Goal: Task Accomplishment & Management: Complete application form

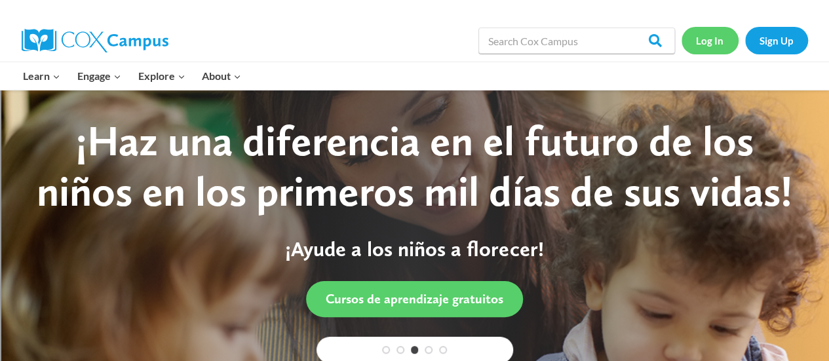
click at [707, 41] on link "Log In" at bounding box center [709, 40] width 57 height 27
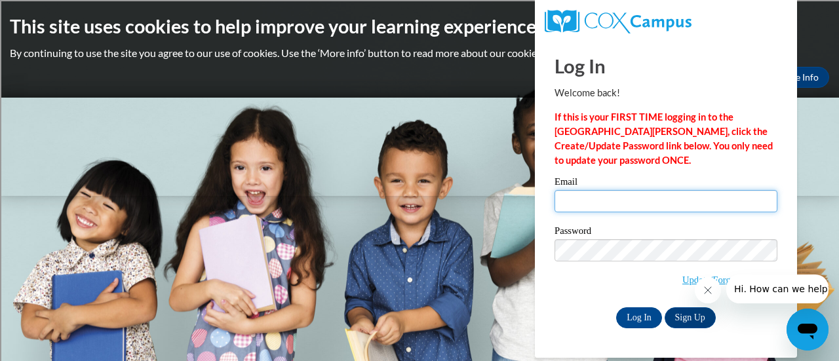
click at [573, 202] on input "Email" at bounding box center [665, 201] width 223 height 22
type input "christina.brown@rusd.org"
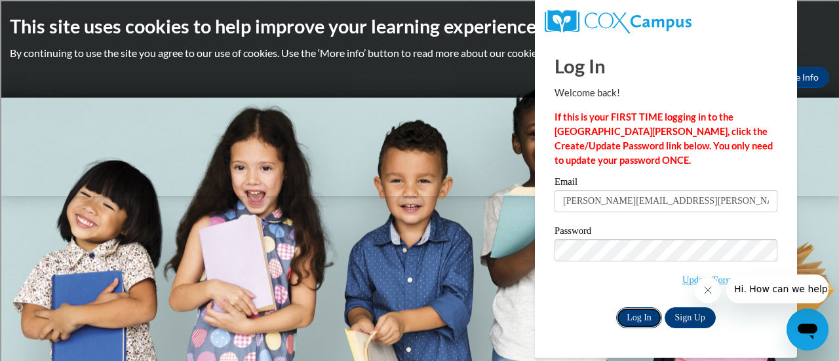
click at [630, 319] on input "Log In" at bounding box center [639, 317] width 46 height 21
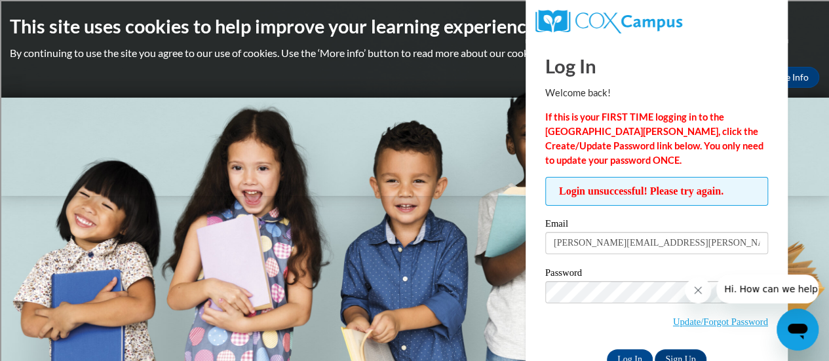
click at [696, 293] on icon "Close message from company" at bounding box center [697, 290] width 10 height 10
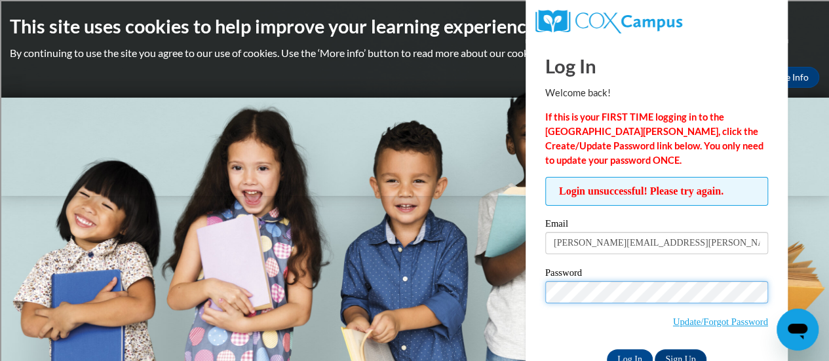
click at [607, 349] on input "Log In" at bounding box center [630, 359] width 46 height 21
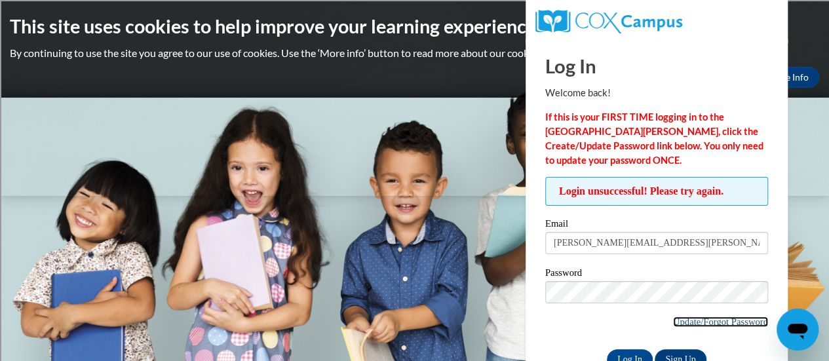
click at [687, 322] on link "Update/Forgot Password" at bounding box center [720, 321] width 95 height 10
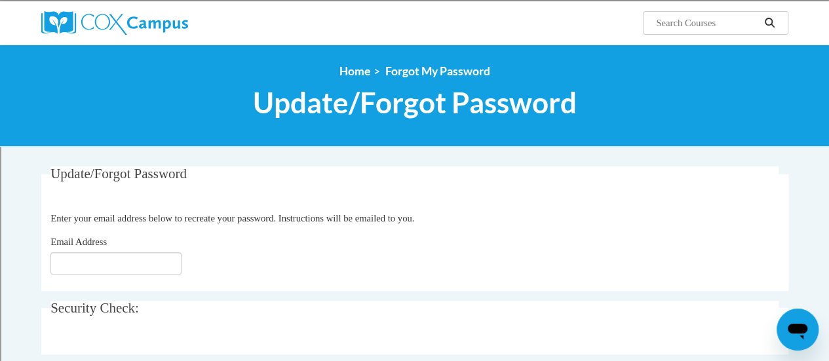
scroll to position [98, 0]
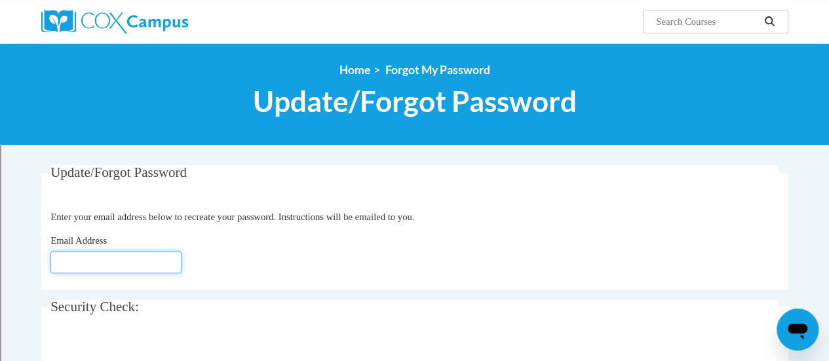
click at [102, 263] on input "Email Address" at bounding box center [115, 262] width 131 height 22
type input "[PERSON_NAME][EMAIL_ADDRESS][PERSON_NAME][DOMAIN_NAME]"
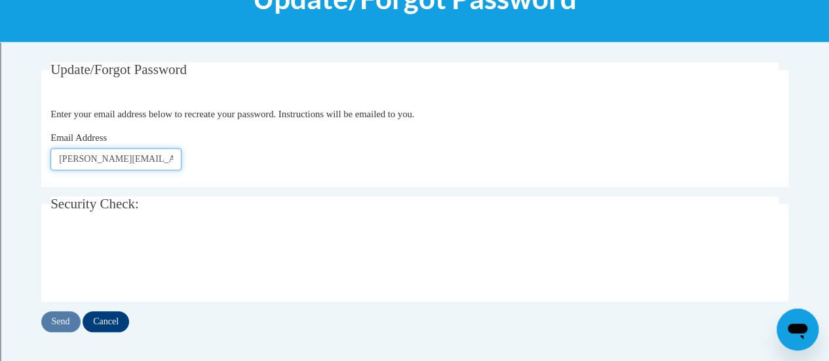
scroll to position [201, 0]
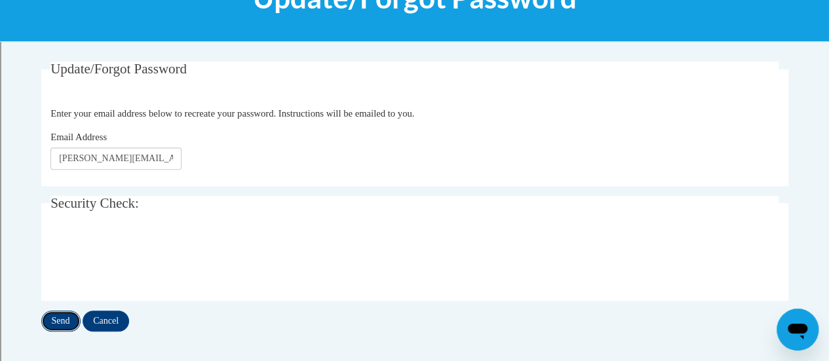
click at [56, 322] on input "Send" at bounding box center [60, 321] width 39 height 21
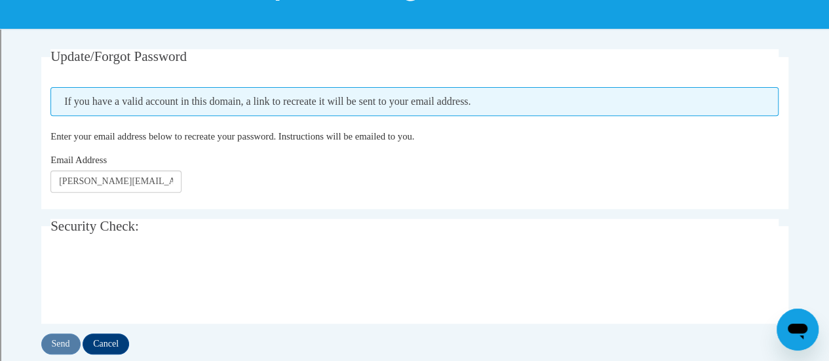
scroll to position [214, 0]
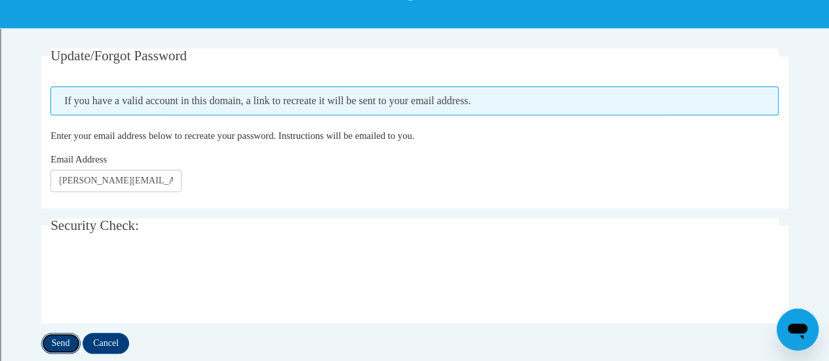
click at [62, 344] on input "Send" at bounding box center [60, 343] width 39 height 21
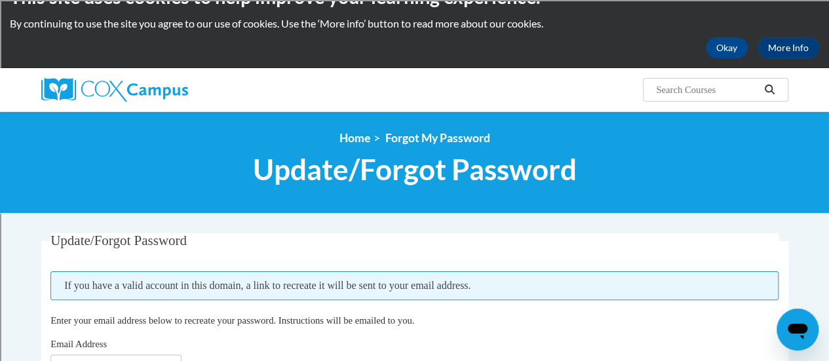
scroll to position [28, 0]
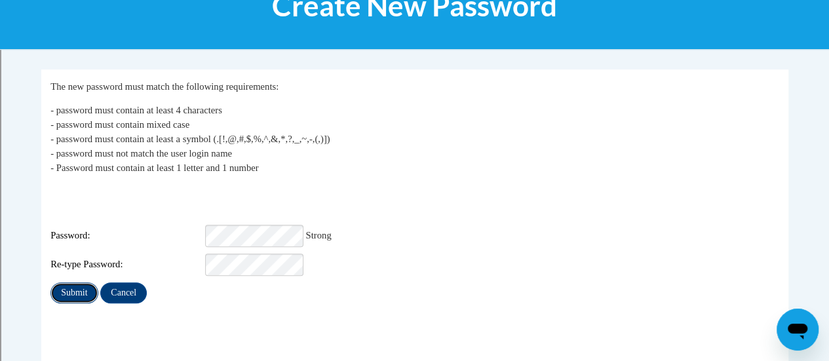
click at [77, 282] on input "Submit" at bounding box center [73, 292] width 47 height 21
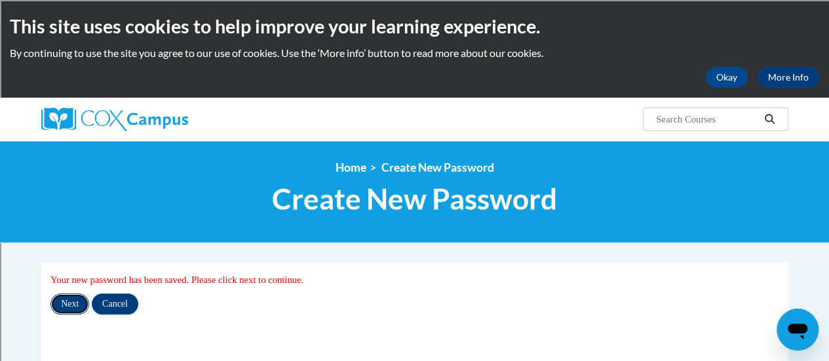
click at [67, 305] on input "Next" at bounding box center [69, 303] width 39 height 21
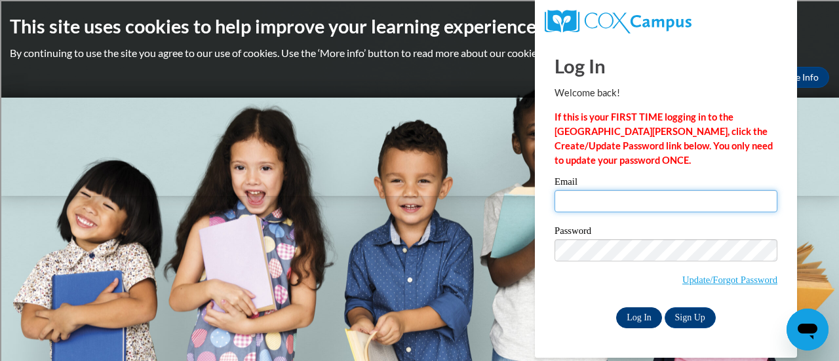
type input "christina.brown@rusd.org"
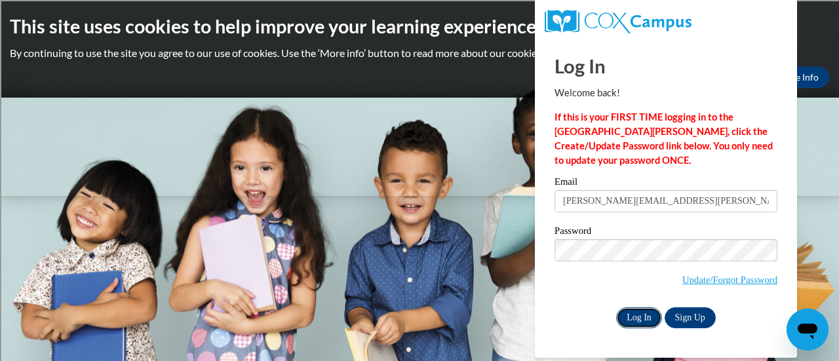
click at [638, 316] on input "Log In" at bounding box center [639, 317] width 46 height 21
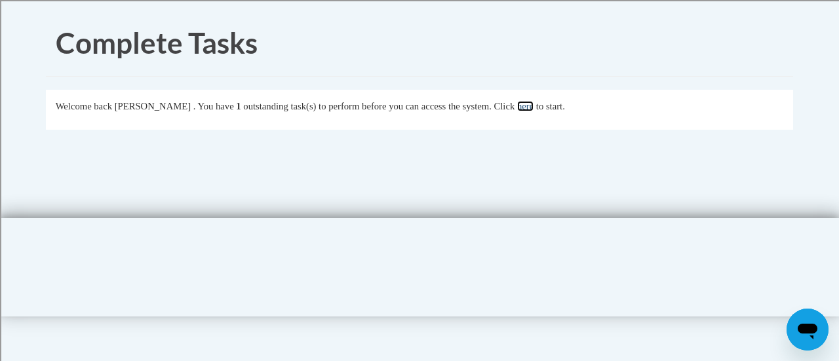
click at [533, 105] on link "here" at bounding box center [525, 106] width 16 height 10
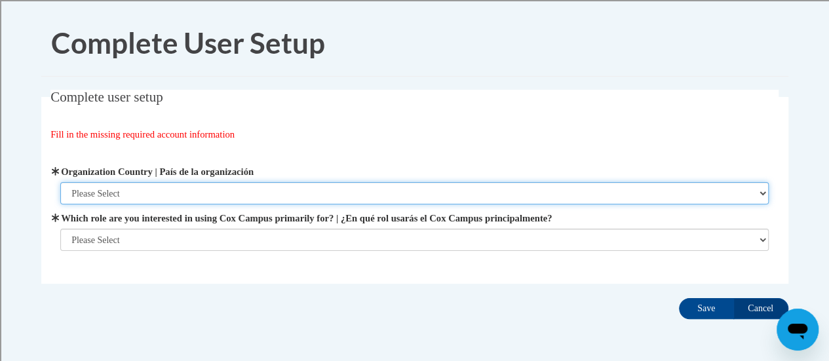
click at [117, 191] on select "Please Select [GEOGRAPHIC_DATA] | [GEOGRAPHIC_DATA] Outside of [GEOGRAPHIC_DATA…" at bounding box center [414, 193] width 708 height 22
select select "ad49bcad-a171-4b2e-b99c-48b446064914"
click at [60, 182] on select "Please Select [GEOGRAPHIC_DATA] | [GEOGRAPHIC_DATA] Outside of [GEOGRAPHIC_DATA…" at bounding box center [414, 193] width 708 height 22
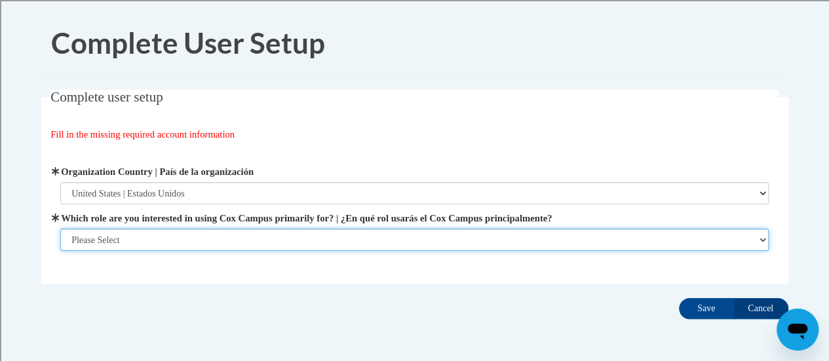
click at [102, 243] on select "Please Select College/University | Colegio/Universidad Community/Nonprofit Part…" at bounding box center [414, 240] width 708 height 22
select select "fbf2d438-af2f-41f8-98f1-81c410e29de3"
click at [60, 251] on select "Please Select College/University | Colegio/Universidad Community/Nonprofit Part…" at bounding box center [414, 240] width 708 height 22
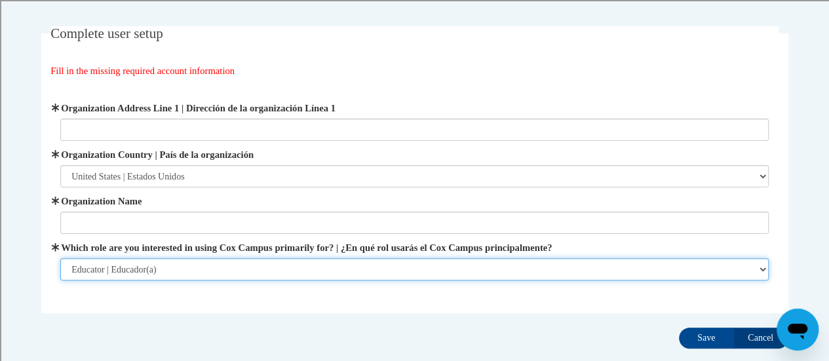
scroll to position [64, 0]
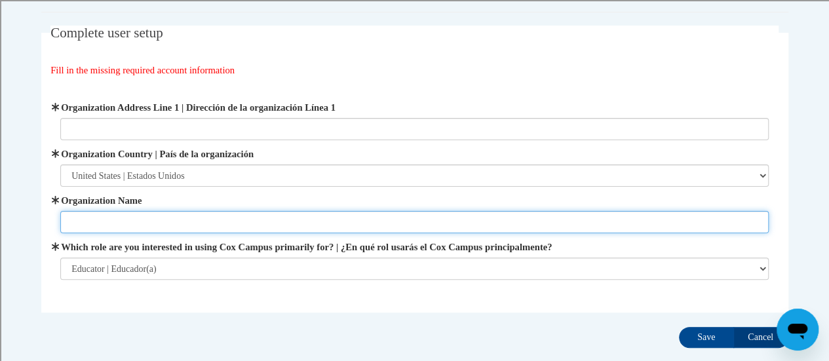
click at [84, 224] on input "Organization Name" at bounding box center [414, 222] width 708 height 22
type input "Racine Unified School district"
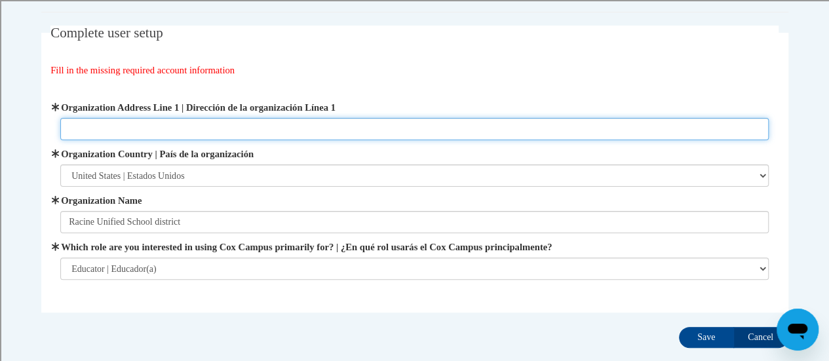
click at [75, 129] on input "Organization Address Line 1 | Dirección de la organización Línea 1" at bounding box center [414, 129] width 708 height 22
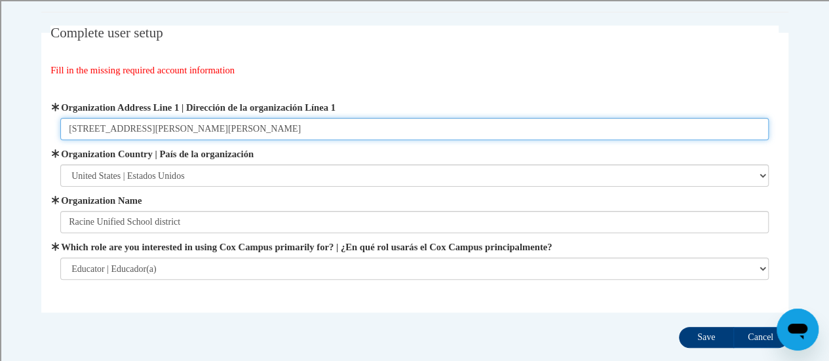
type input "[STREET_ADDRESS][PERSON_NAME][PERSON_NAME]"
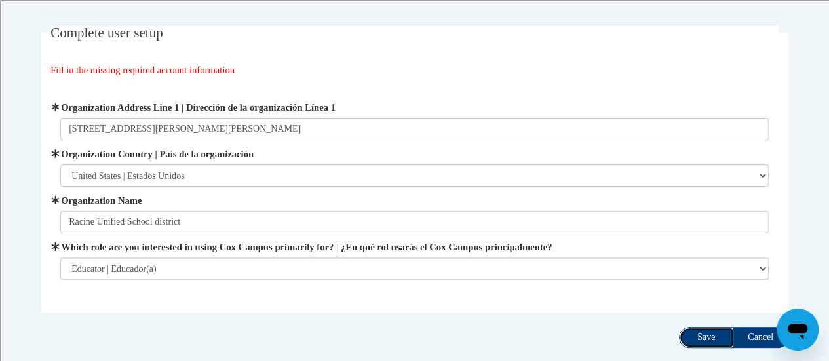
click at [698, 337] on input "Save" at bounding box center [706, 337] width 55 height 21
